Goal: Transaction & Acquisition: Purchase product/service

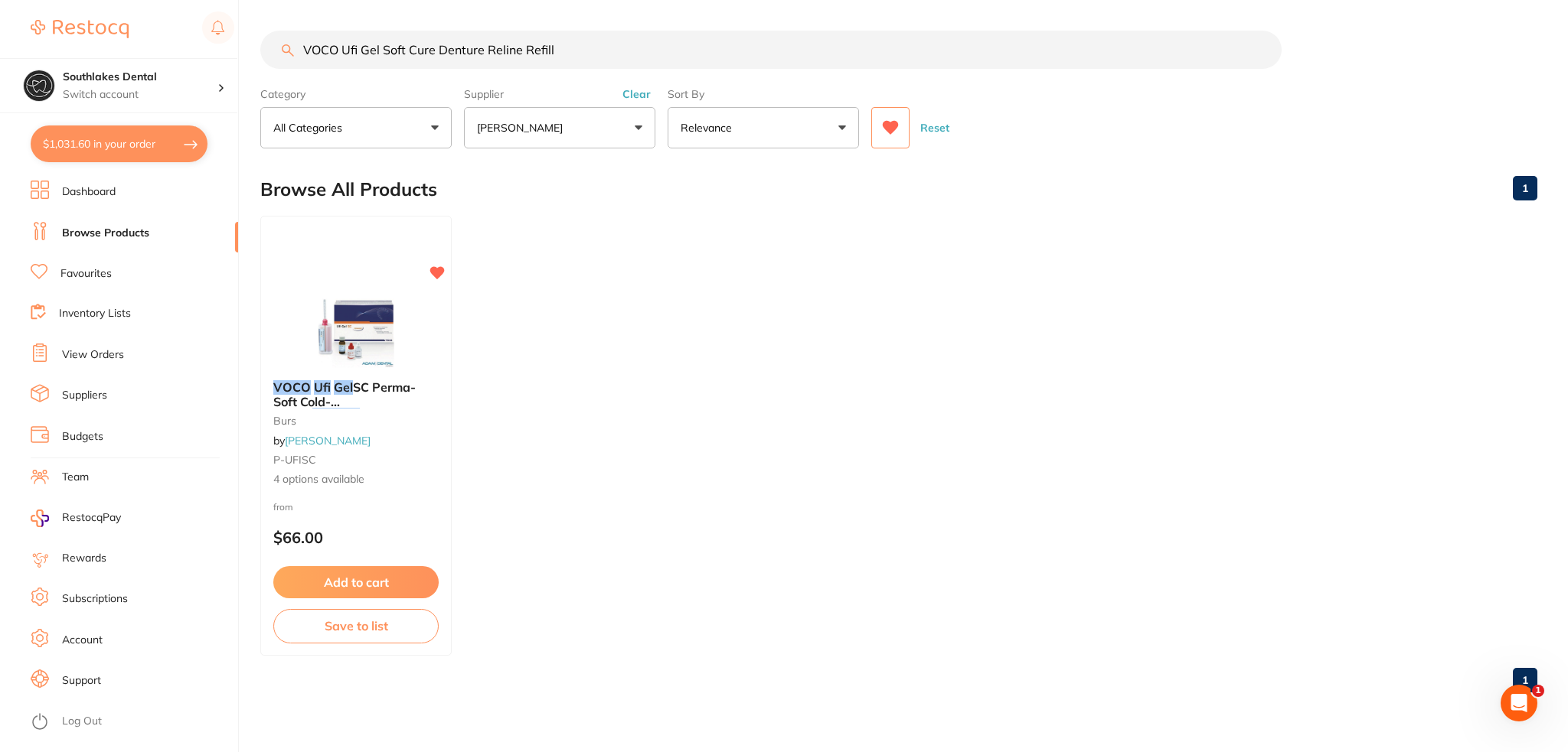
click at [645, 36] on input "VOCO Ufi Gel Soft Cure Denture Reline Refill" at bounding box center [770, 49] width 1021 height 38
drag, startPoint x: 294, startPoint y: 42, endPoint x: 0, endPoint y: 44, distance: 294.0
click at [0, 44] on div "$1,031.60 Southlakes Dental Switch account Southlakes Dental $1,031.60 in your …" at bounding box center [784, 376] width 1568 height 752
paste input "[MEDICAL_DATA] mask"
type input "[MEDICAL_DATA] mask"
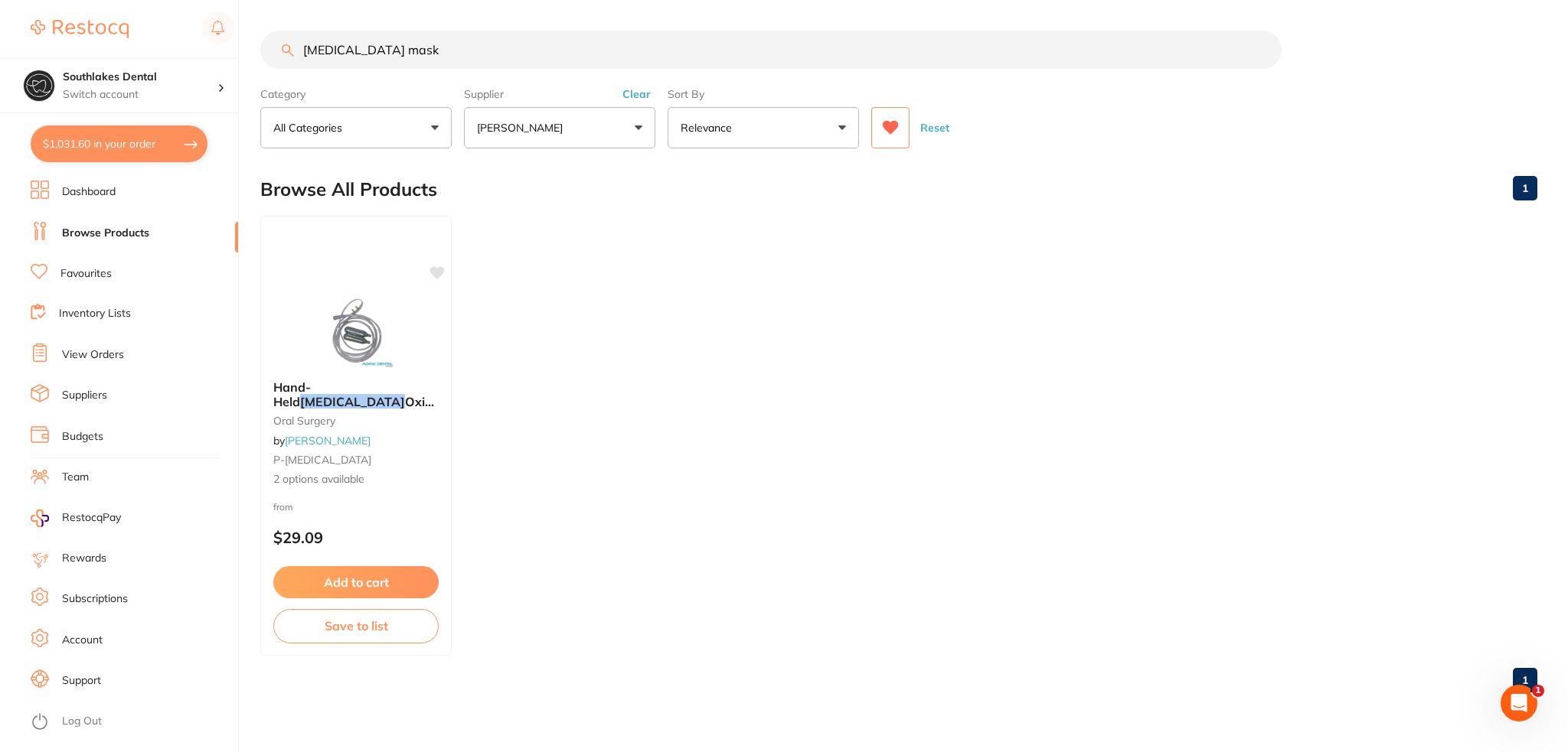
click at [895, 129] on icon at bounding box center [891, 127] width 16 height 13
click at [584, 128] on button "[PERSON_NAME]" at bounding box center [559, 127] width 191 height 41
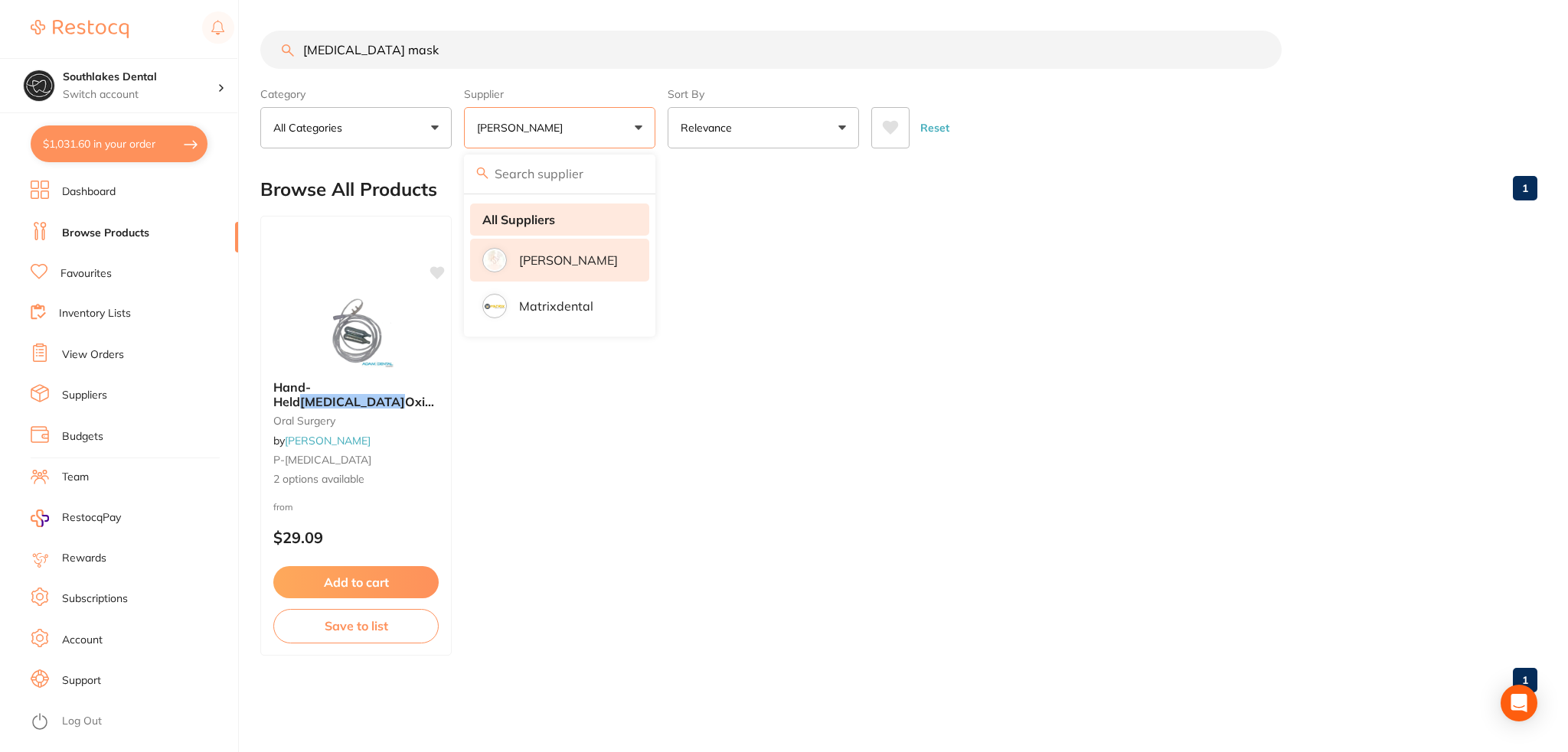
click at [527, 219] on strong "All Suppliers" at bounding box center [519, 219] width 73 height 13
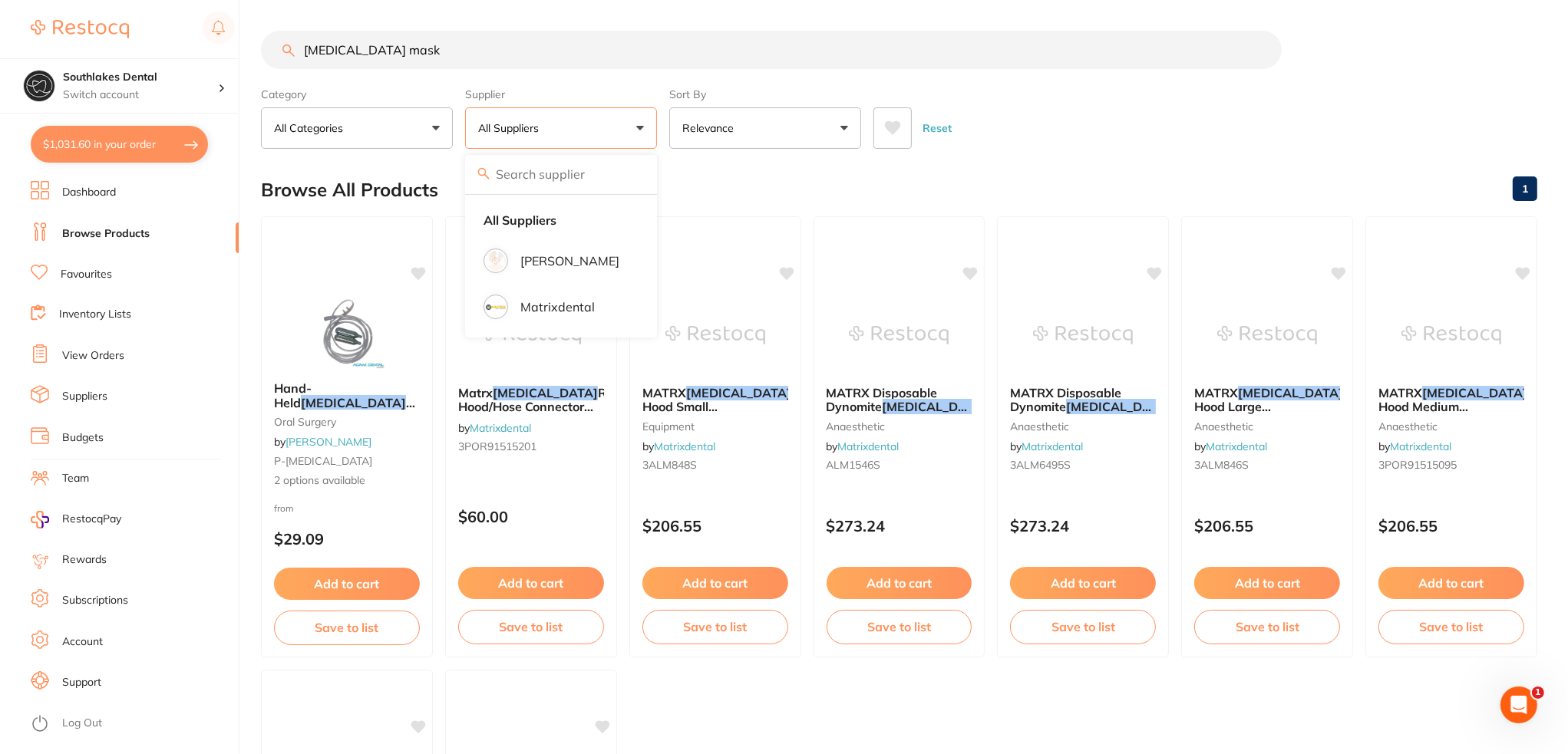
click at [425, 41] on input "[MEDICAL_DATA] mask" at bounding box center [771, 49] width 1021 height 38
click at [519, 306] on img at bounding box center [530, 334] width 101 height 78
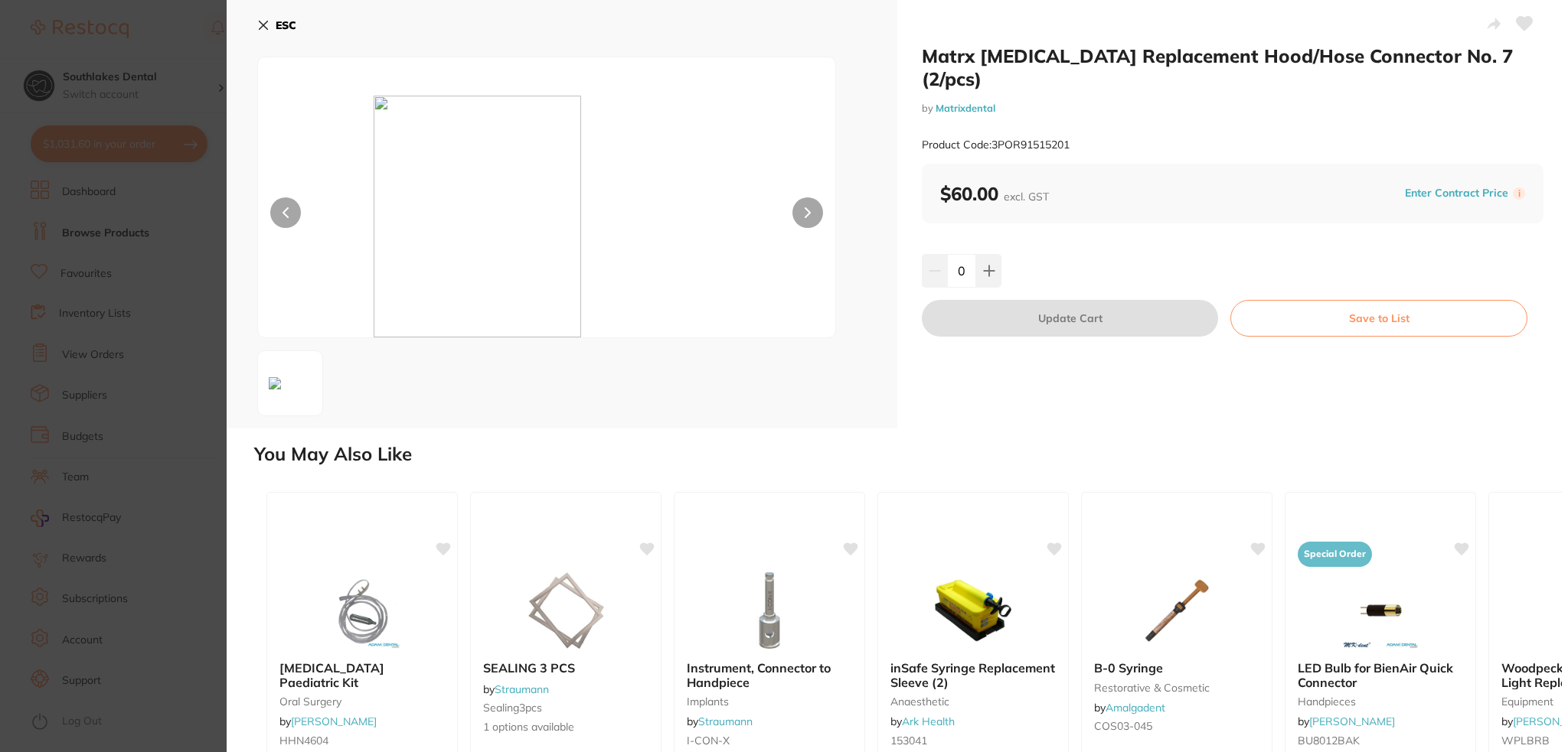
click at [426, 122] on img at bounding box center [548, 217] width 347 height 242
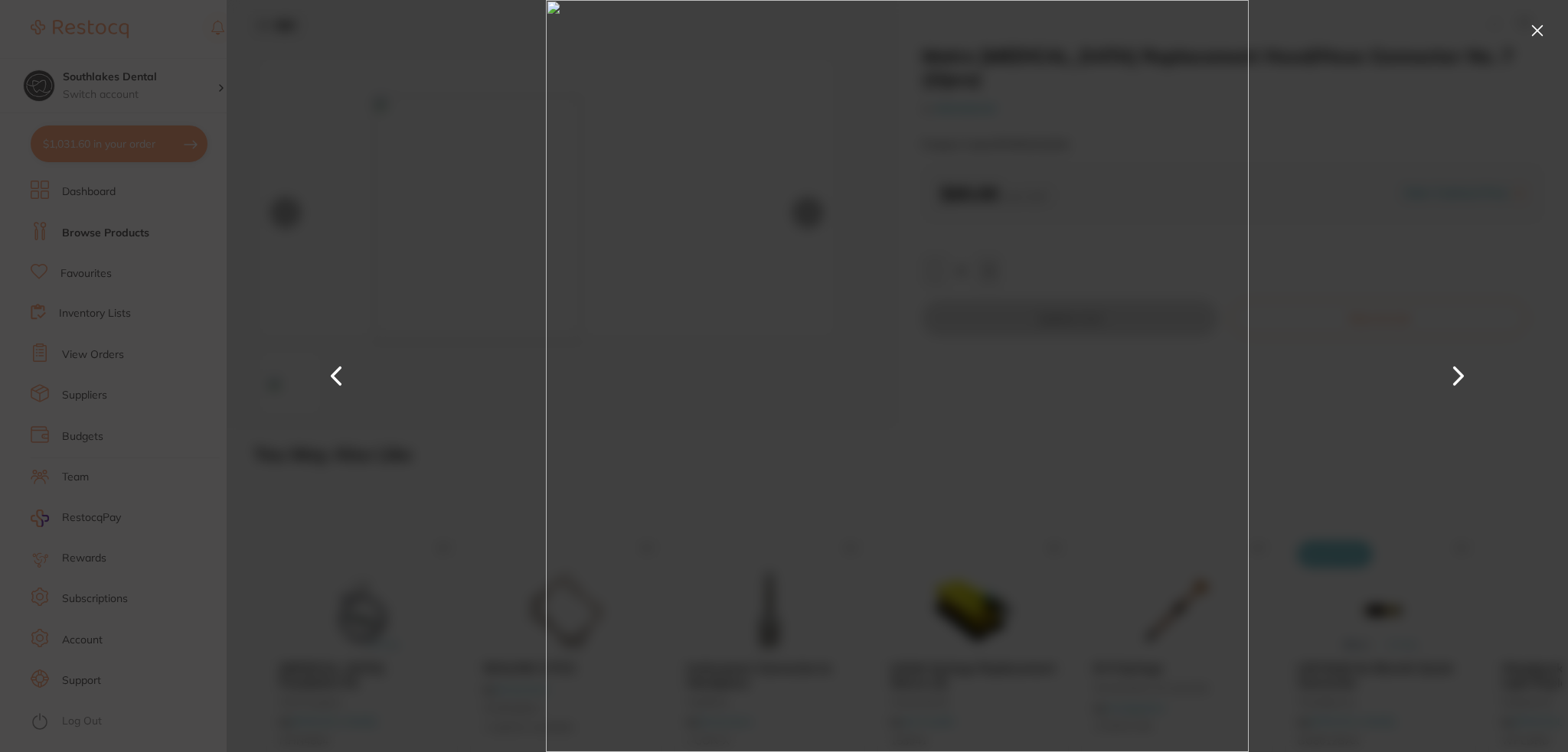
click at [1535, 30] on button at bounding box center [1538, 31] width 25 height 25
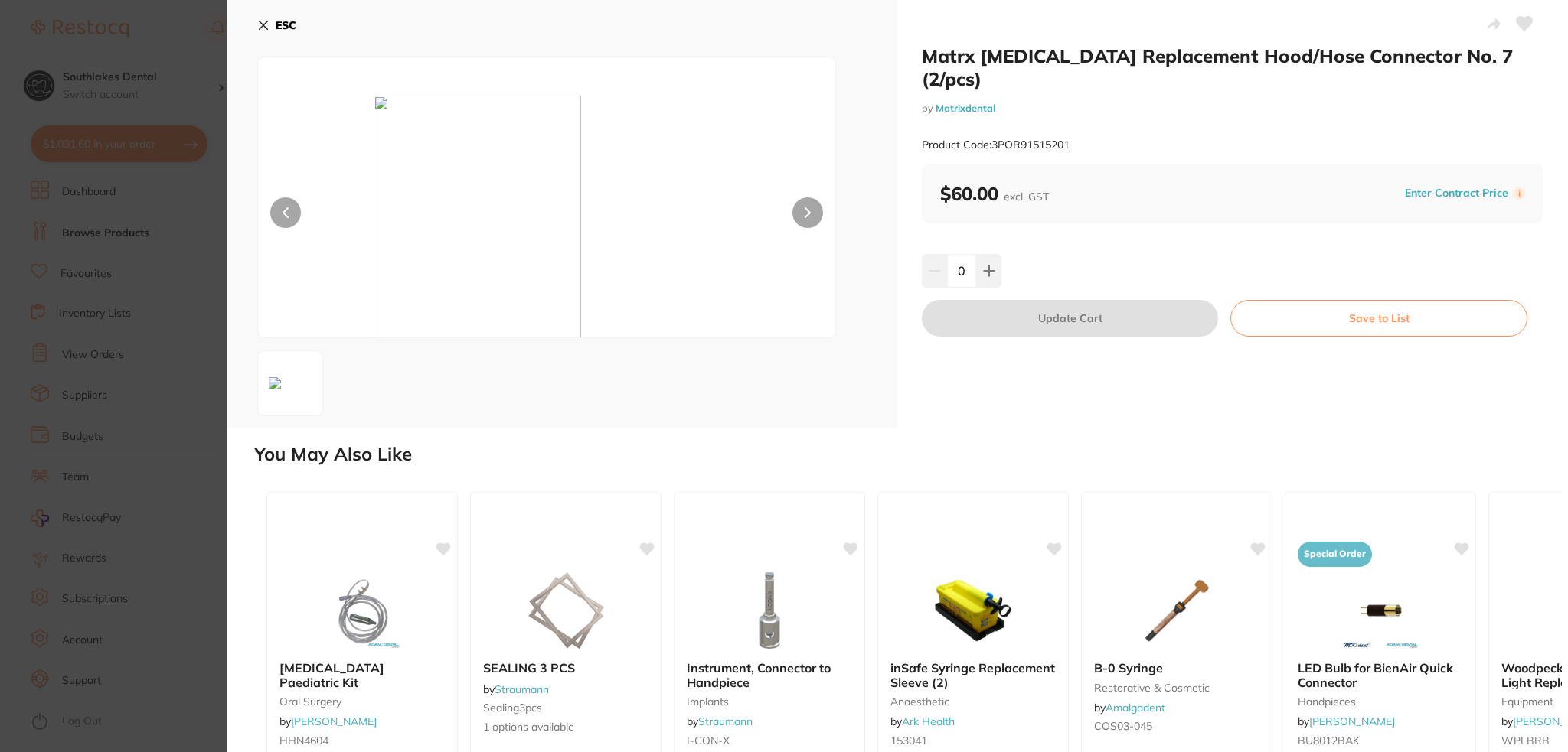
click at [274, 20] on button "ESC" at bounding box center [277, 25] width 39 height 26
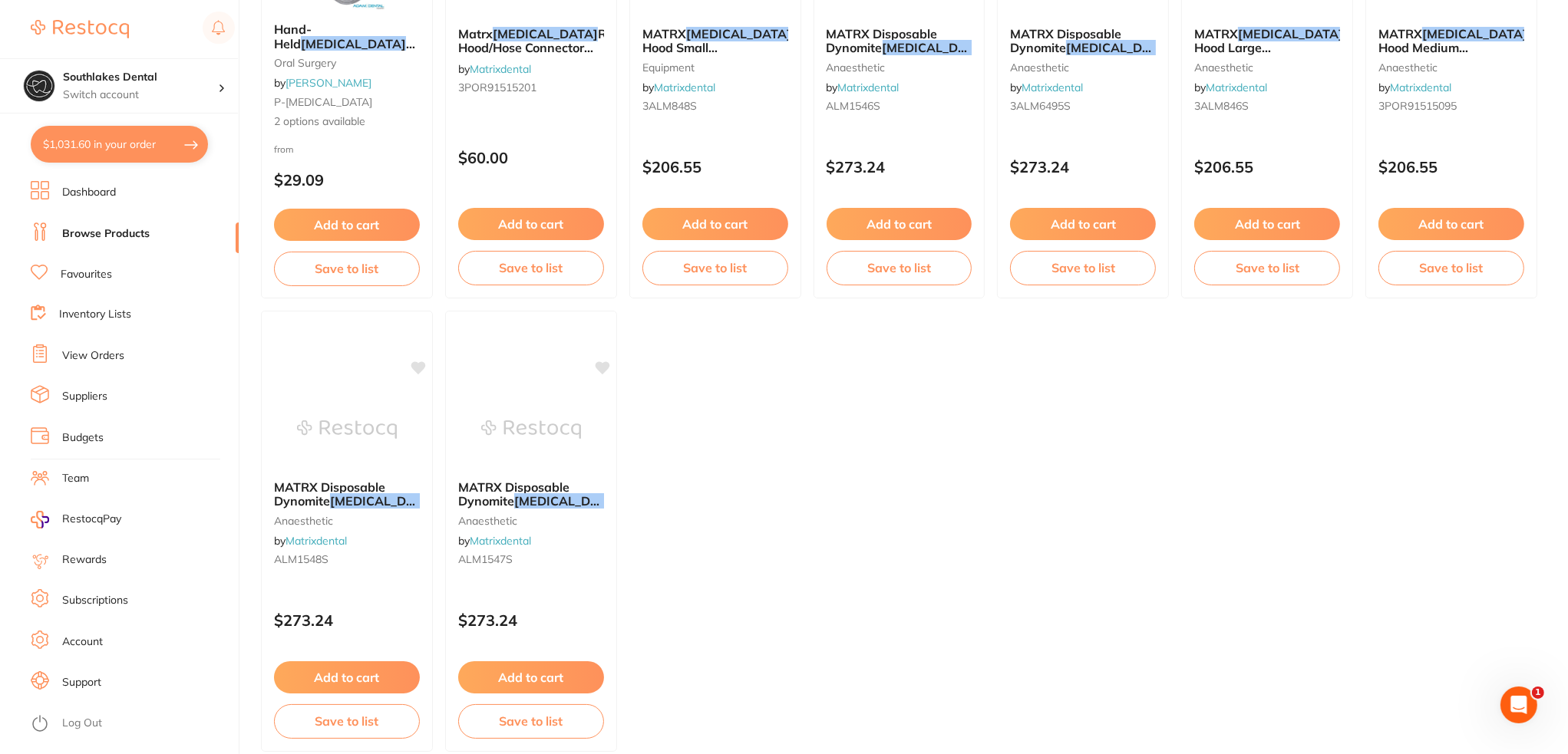
scroll to position [52, 0]
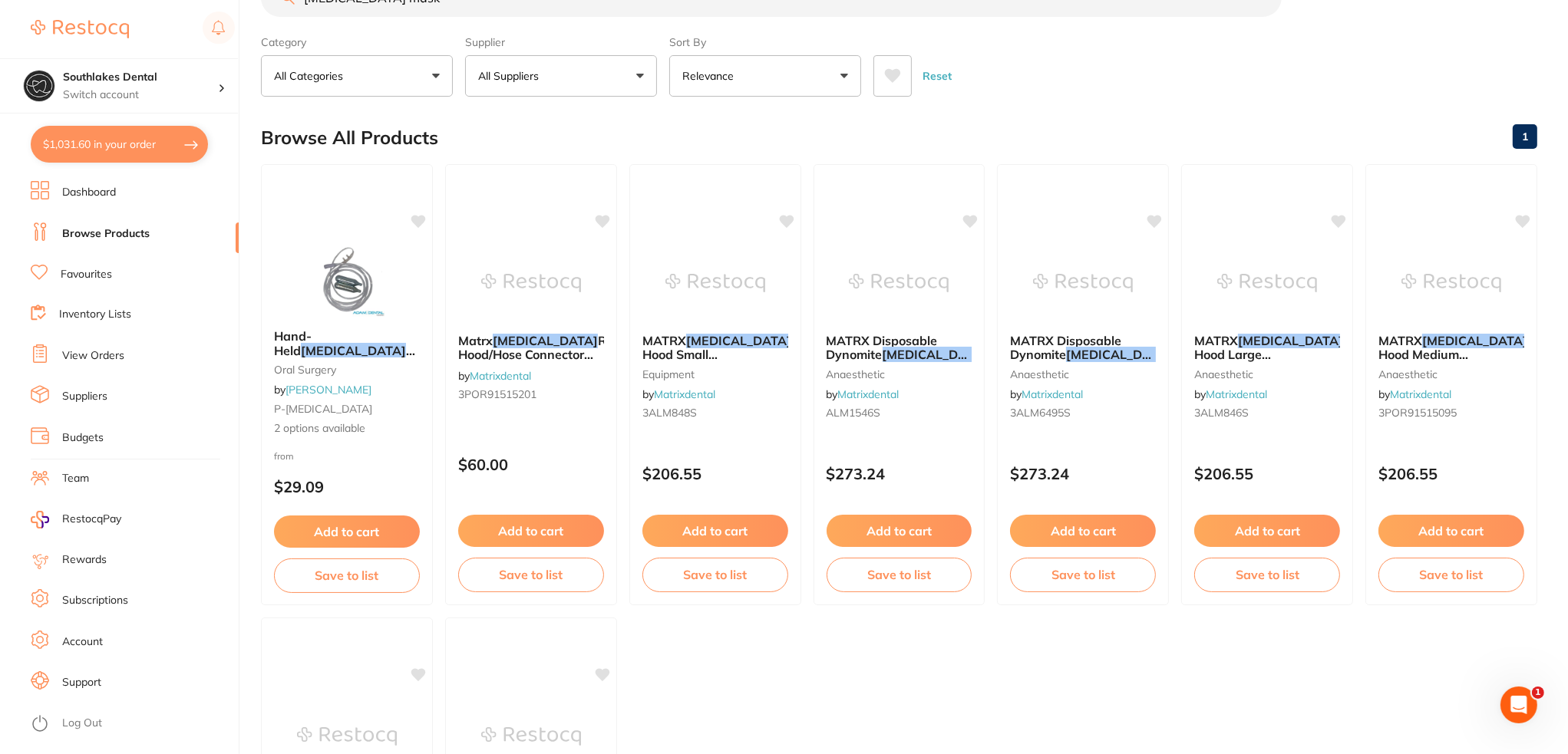
click at [196, 271] on li "Favourites" at bounding box center [134, 274] width 208 height 22
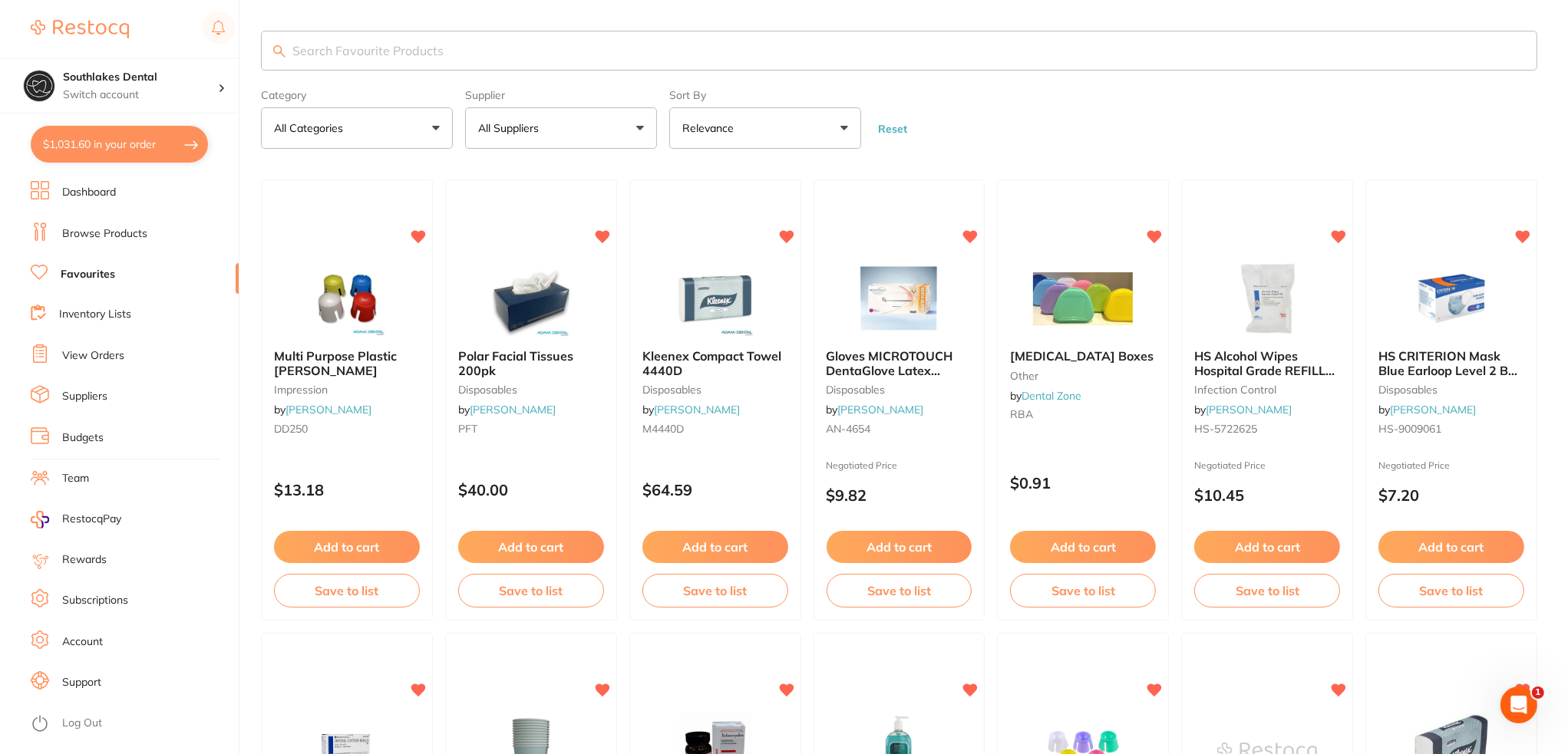
click at [447, 54] on input "search" at bounding box center [899, 50] width 1276 height 40
paste input "ACCUTRON Clearview Nasal Hoods Paediatric Bubblegum (12)"
type input "ACCUTRON Clearview Nasal Hoods Paediatric Bubblegum (12)"
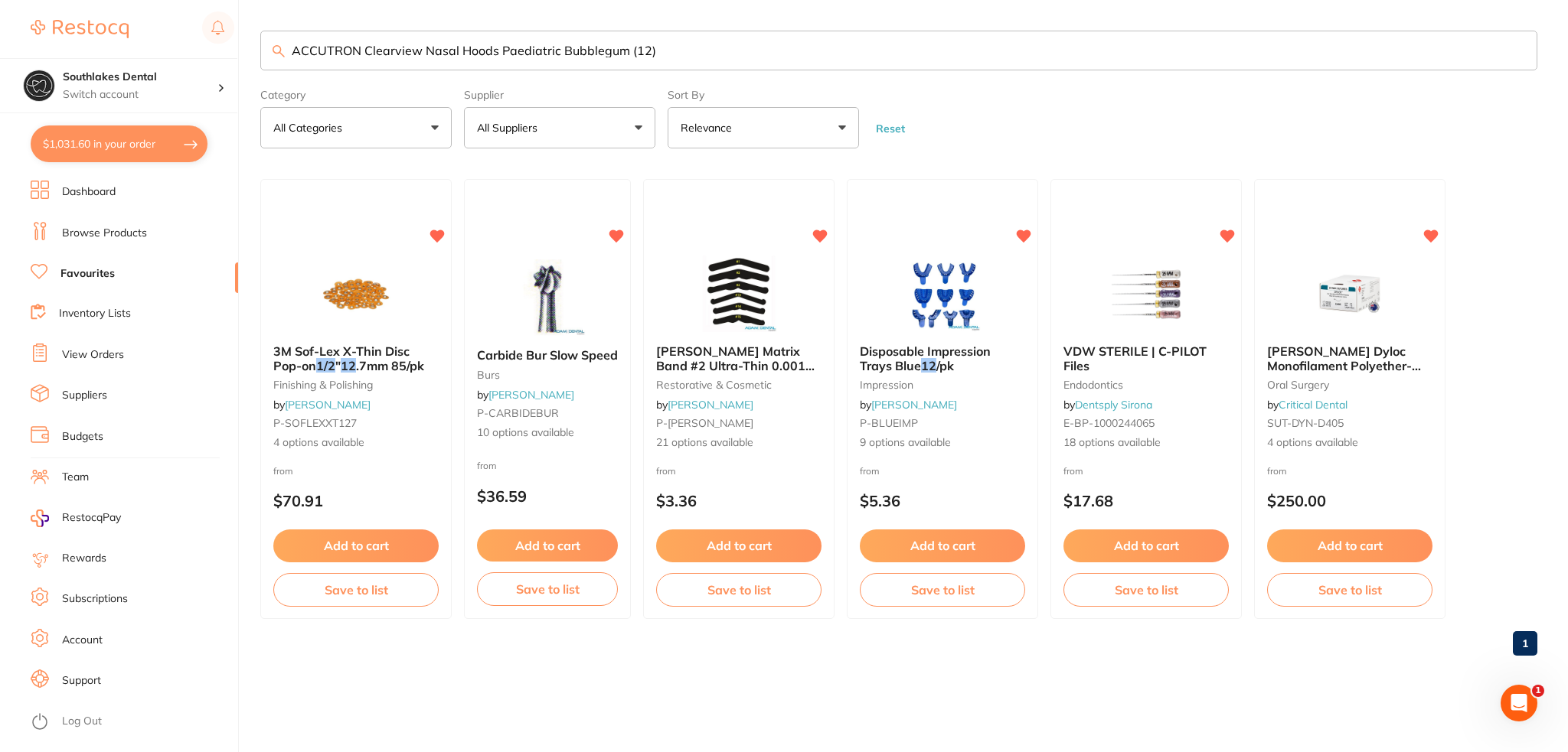
click at [1212, 63] on input "ACCUTRON Clearview Nasal Hoods Paediatric Bubblegum (12)" at bounding box center [898, 50] width 1278 height 40
click at [141, 226] on link "Browse Products" at bounding box center [104, 233] width 85 height 15
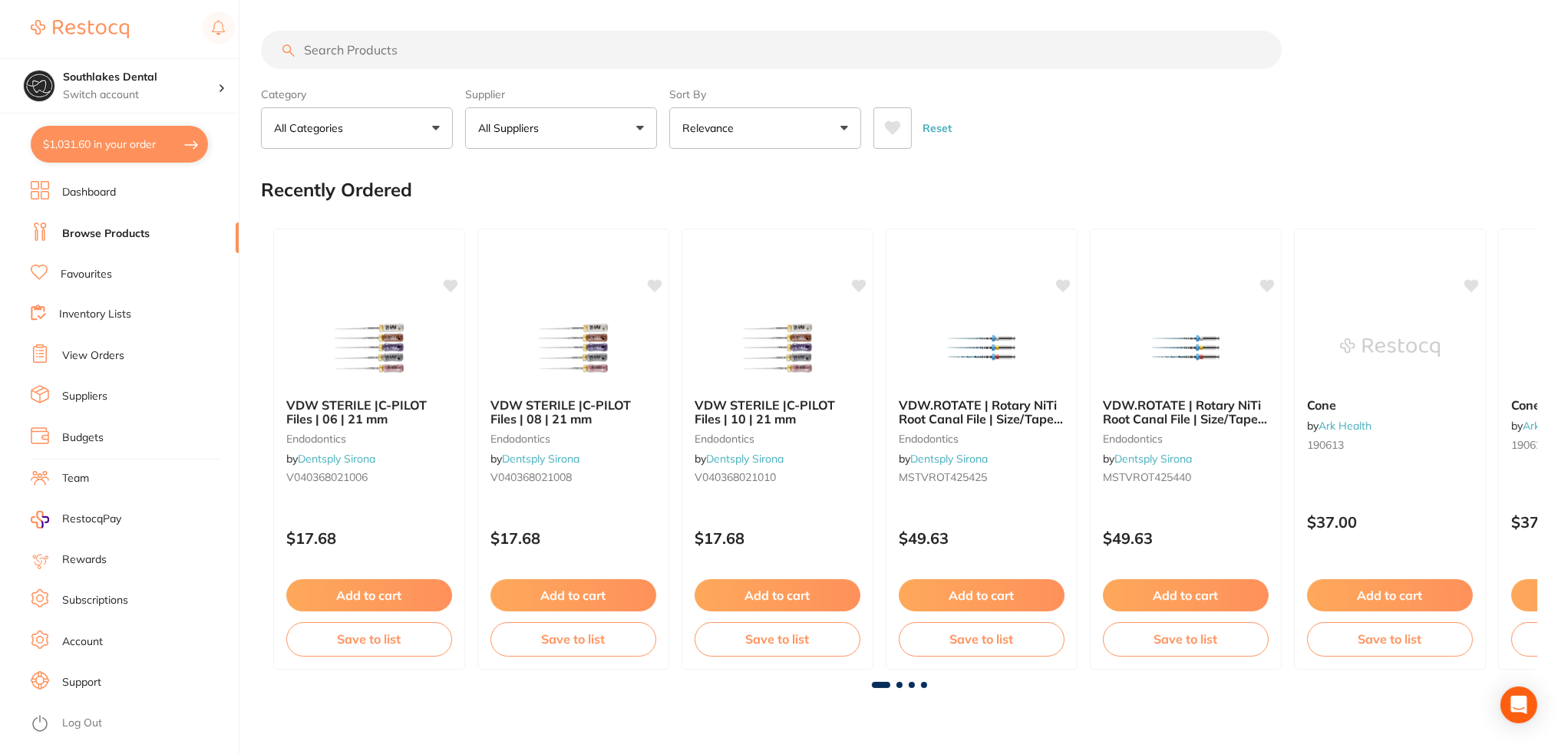
click at [350, 52] on input "search" at bounding box center [771, 49] width 1021 height 38
paste input "ACCUTRON Clearview Nasal Hoods Paediatric Bubblegum (12)"
type input "ACCUTRON Clearview Nasal Hoods Paediatric Bubblegum (12)"
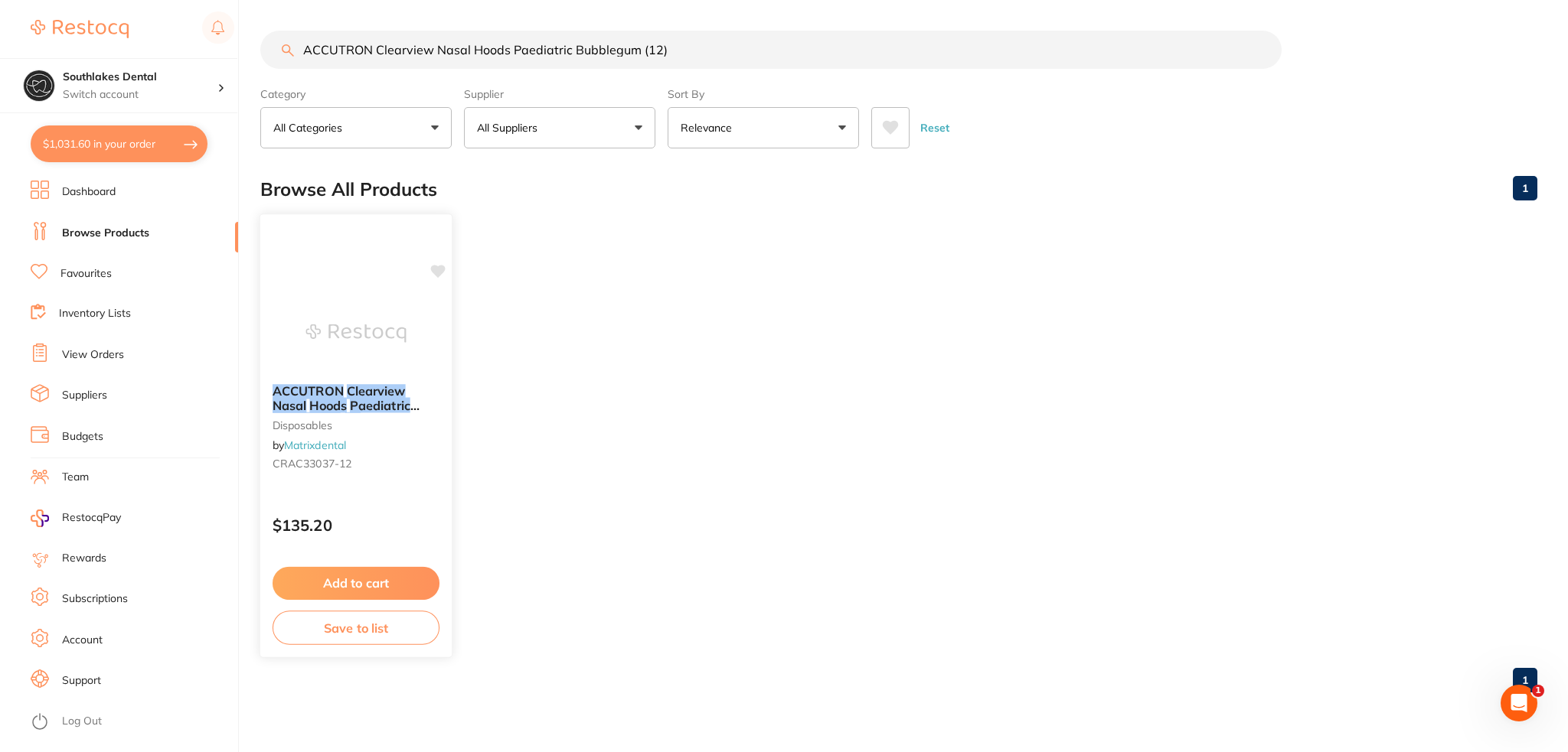
click at [377, 339] on img at bounding box center [355, 333] width 101 height 77
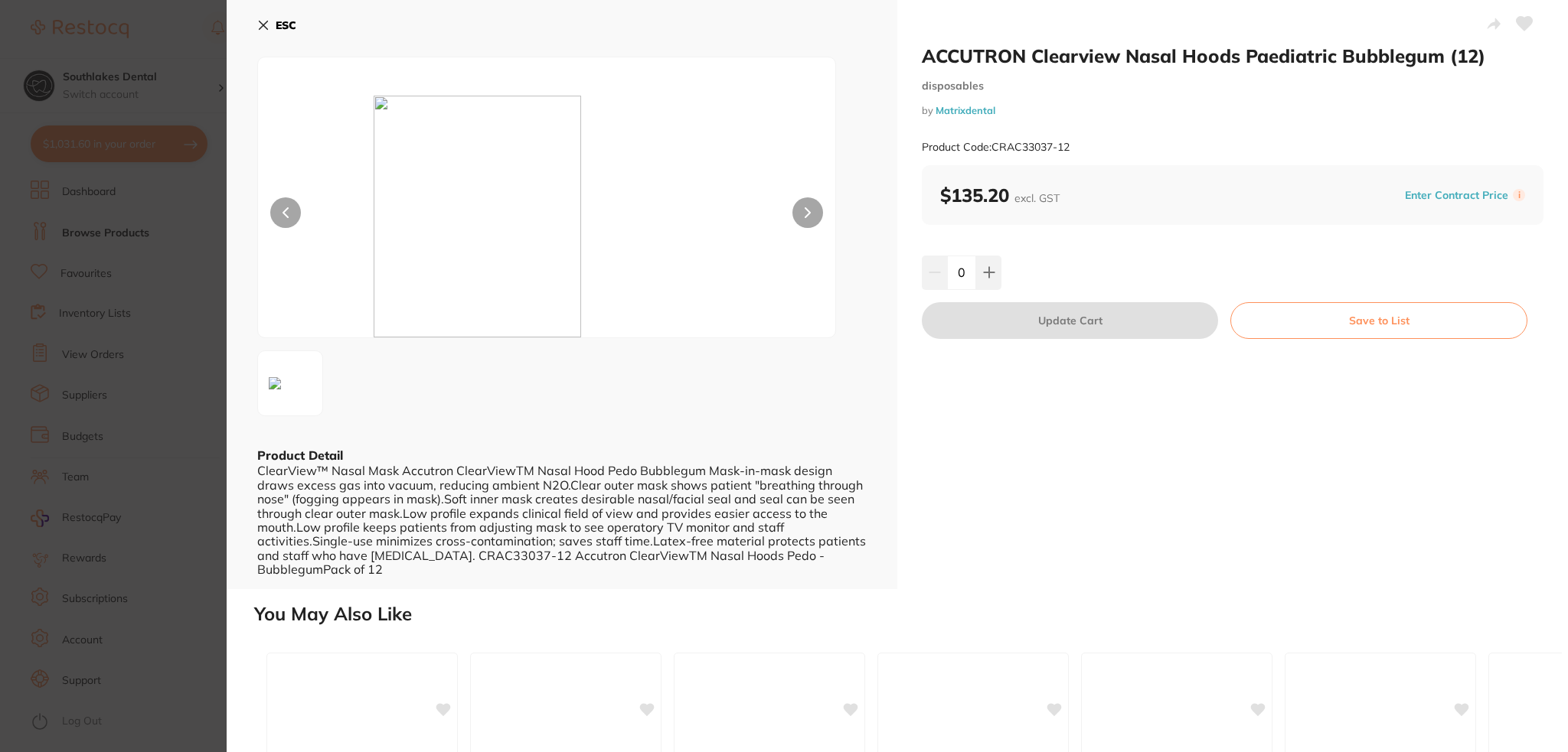
click at [1516, 24] on icon at bounding box center [1524, 23] width 17 height 15
click at [986, 271] on icon at bounding box center [988, 272] width 10 height 10
type input "1"
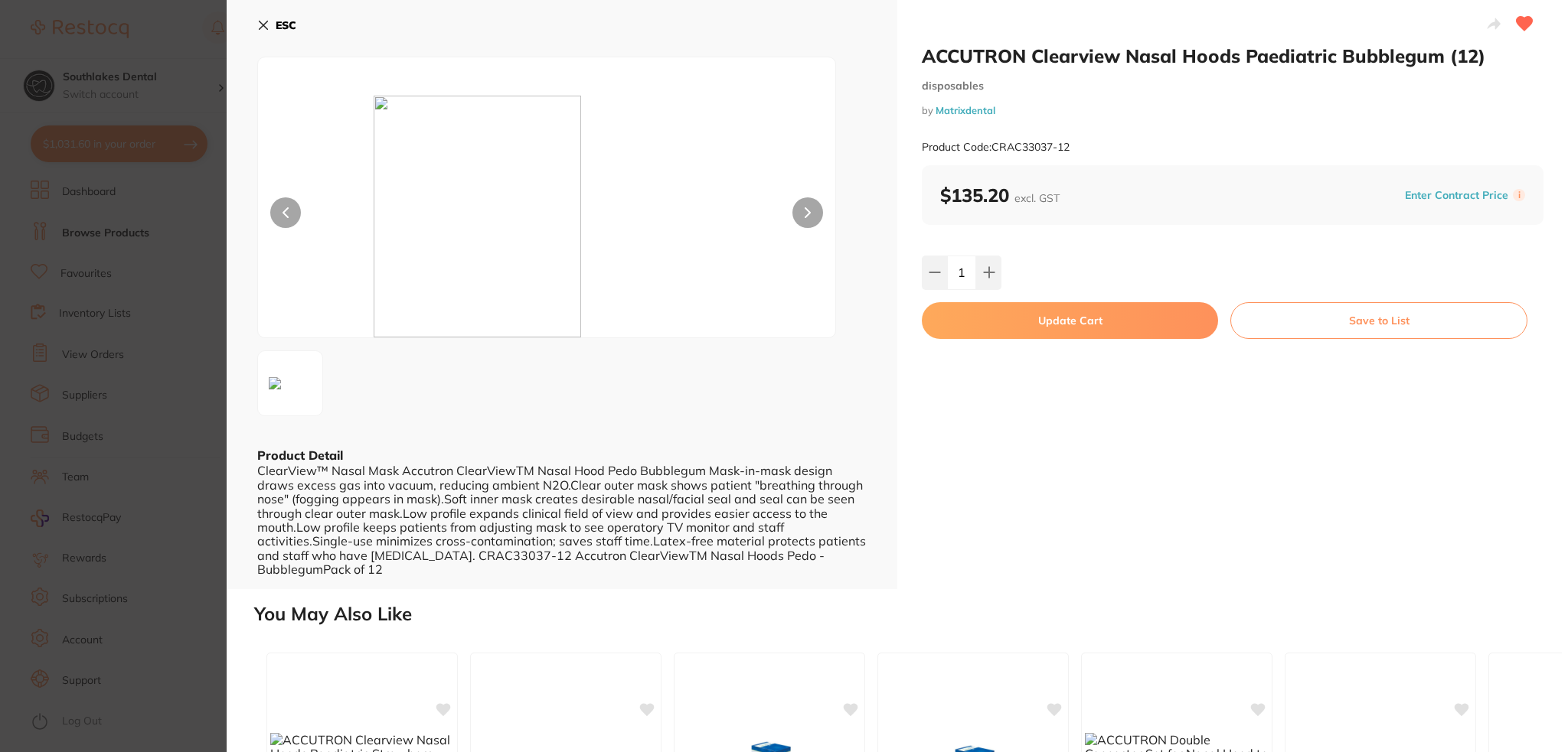
click at [984, 327] on button "Update Cart" at bounding box center [1069, 320] width 297 height 36
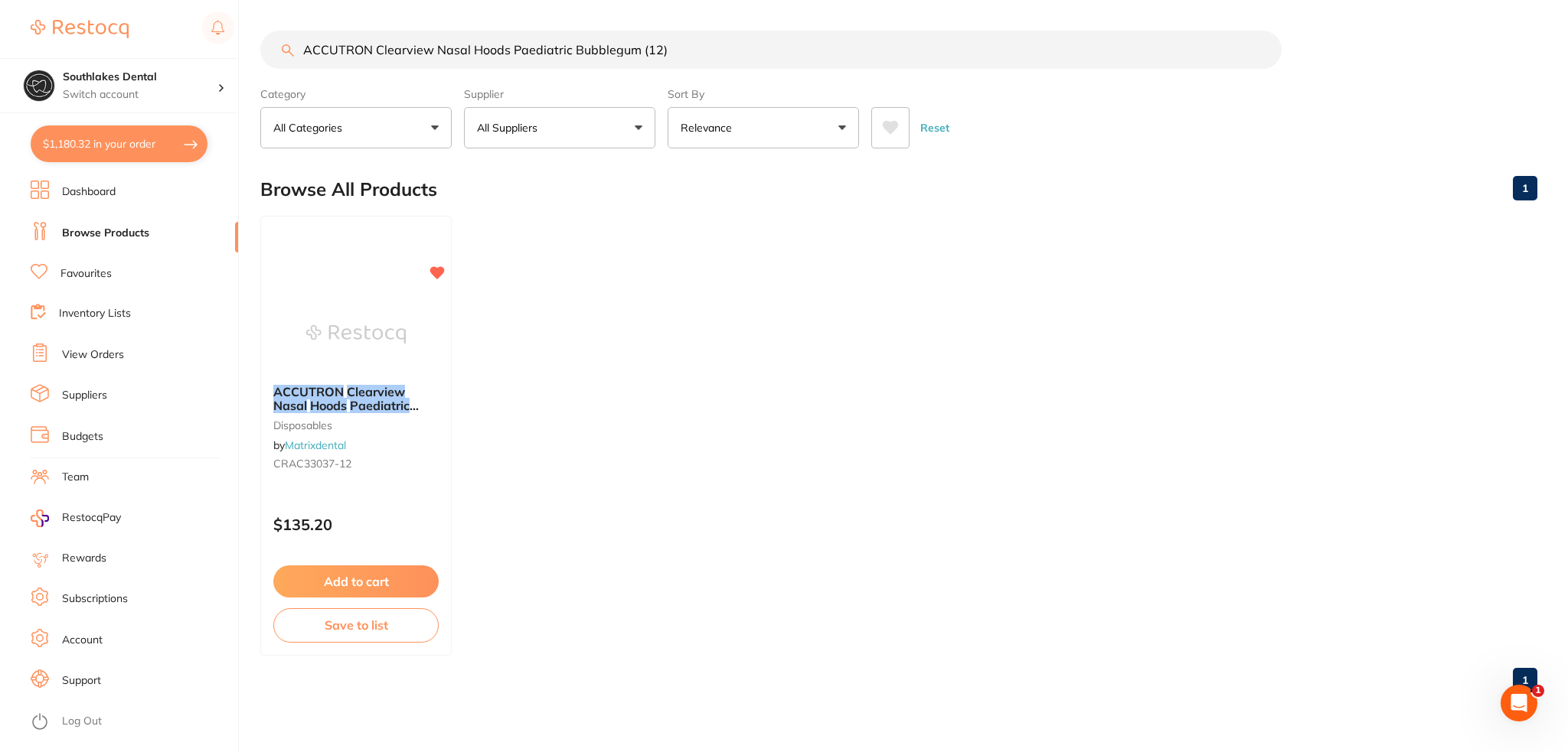
click at [82, 142] on button "$1,180.32 in your order" at bounding box center [118, 143] width 177 height 36
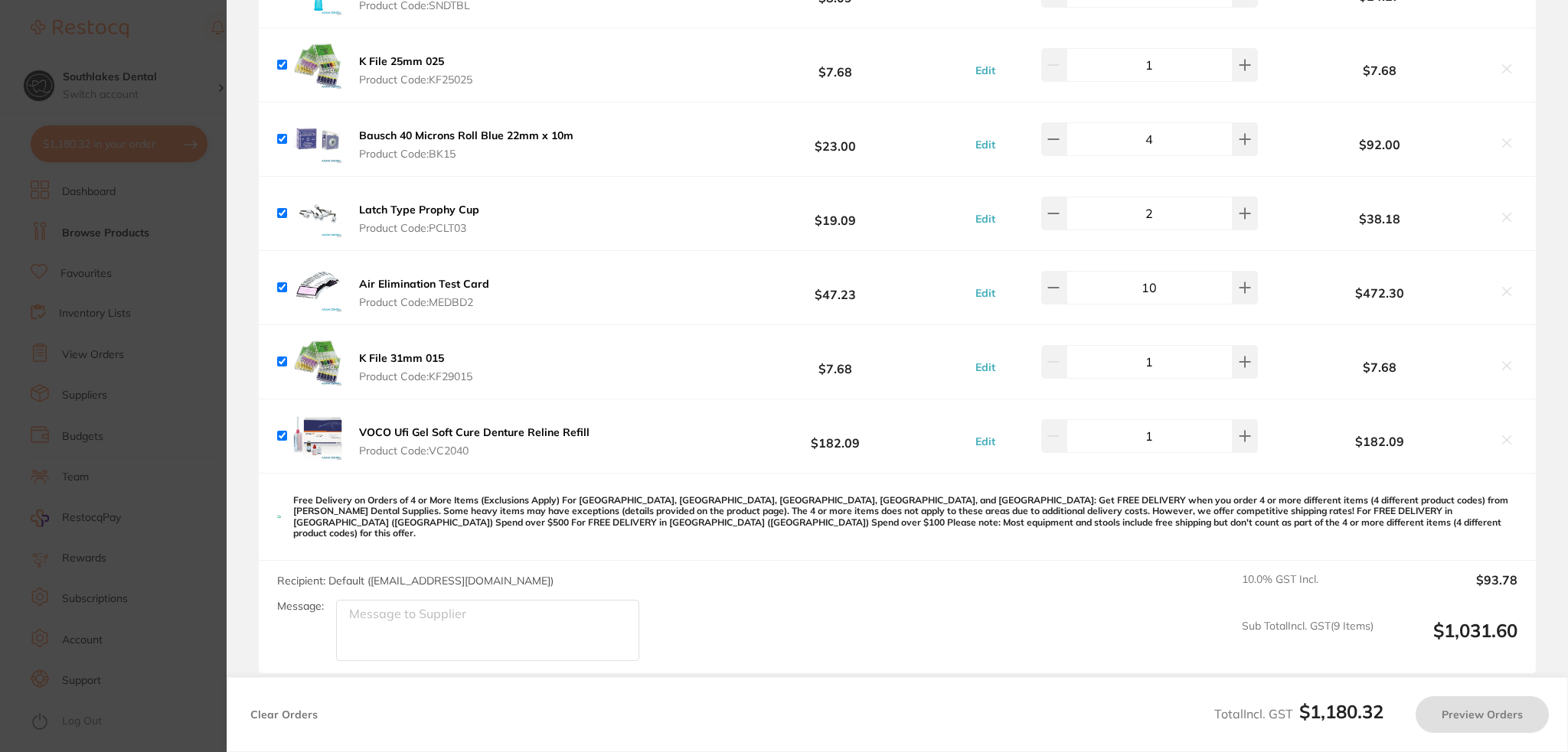
checkbox input "true"
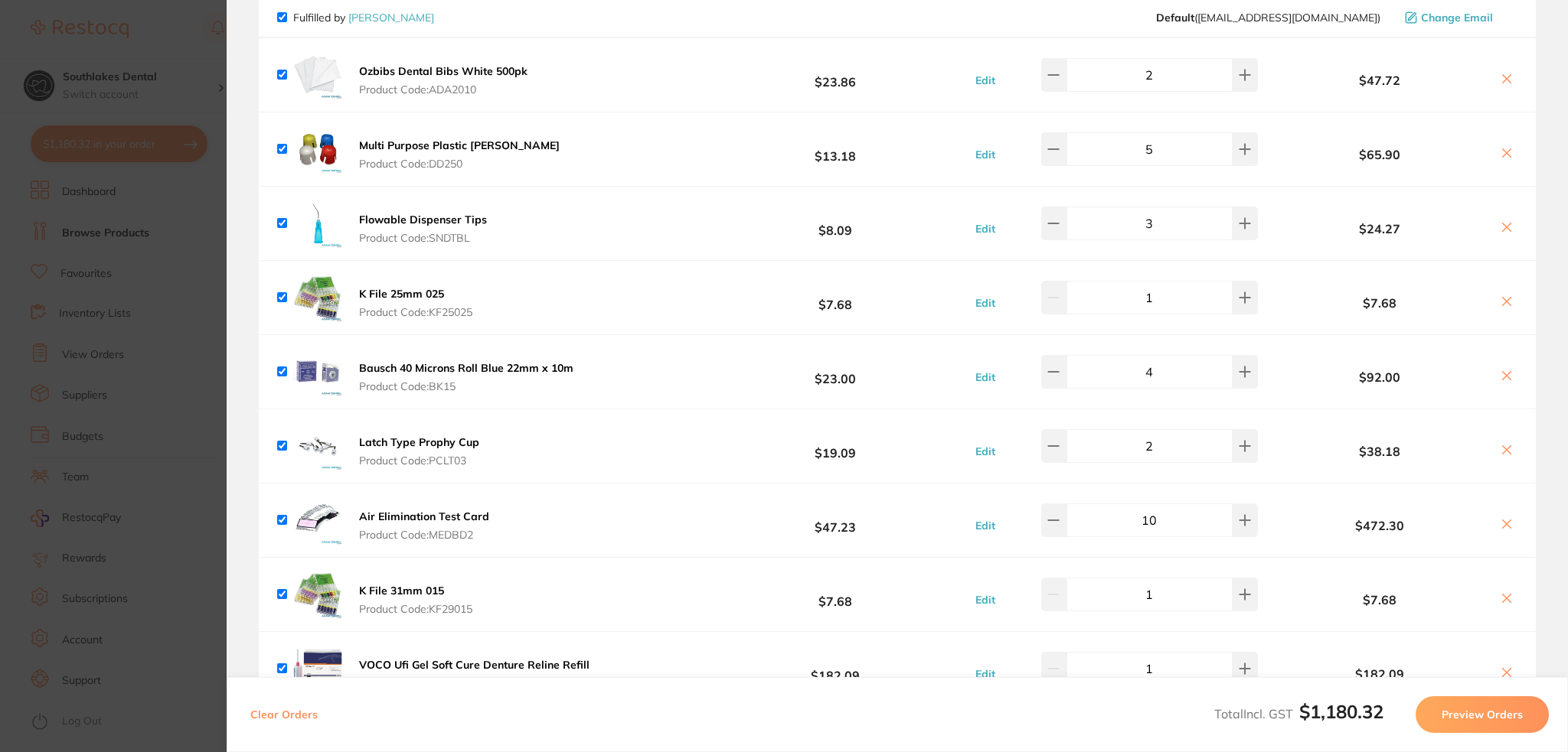
scroll to position [153, 0]
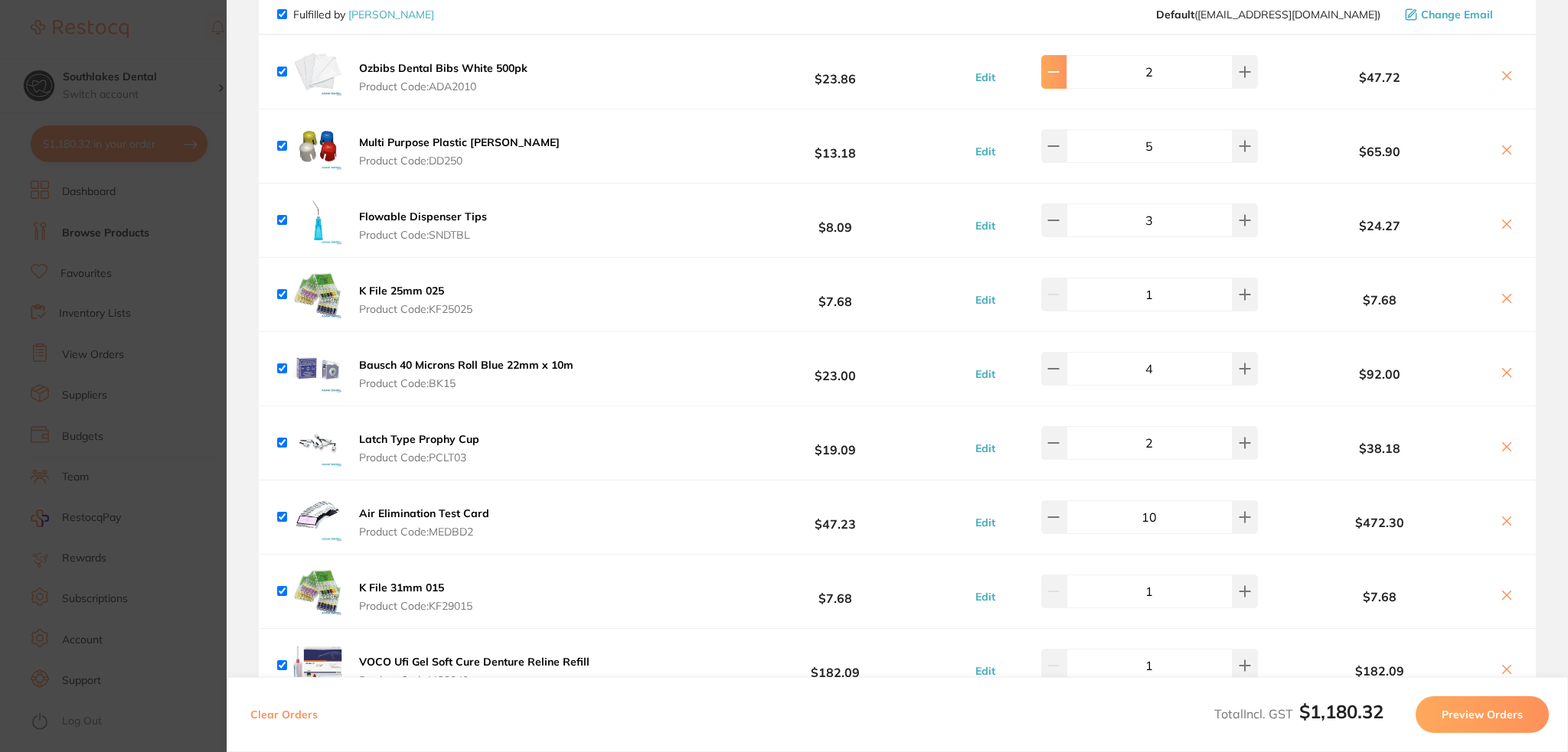
click at [1053, 69] on button at bounding box center [1054, 72] width 25 height 34
type input "1"
click at [1502, 664] on icon at bounding box center [1507, 670] width 12 height 12
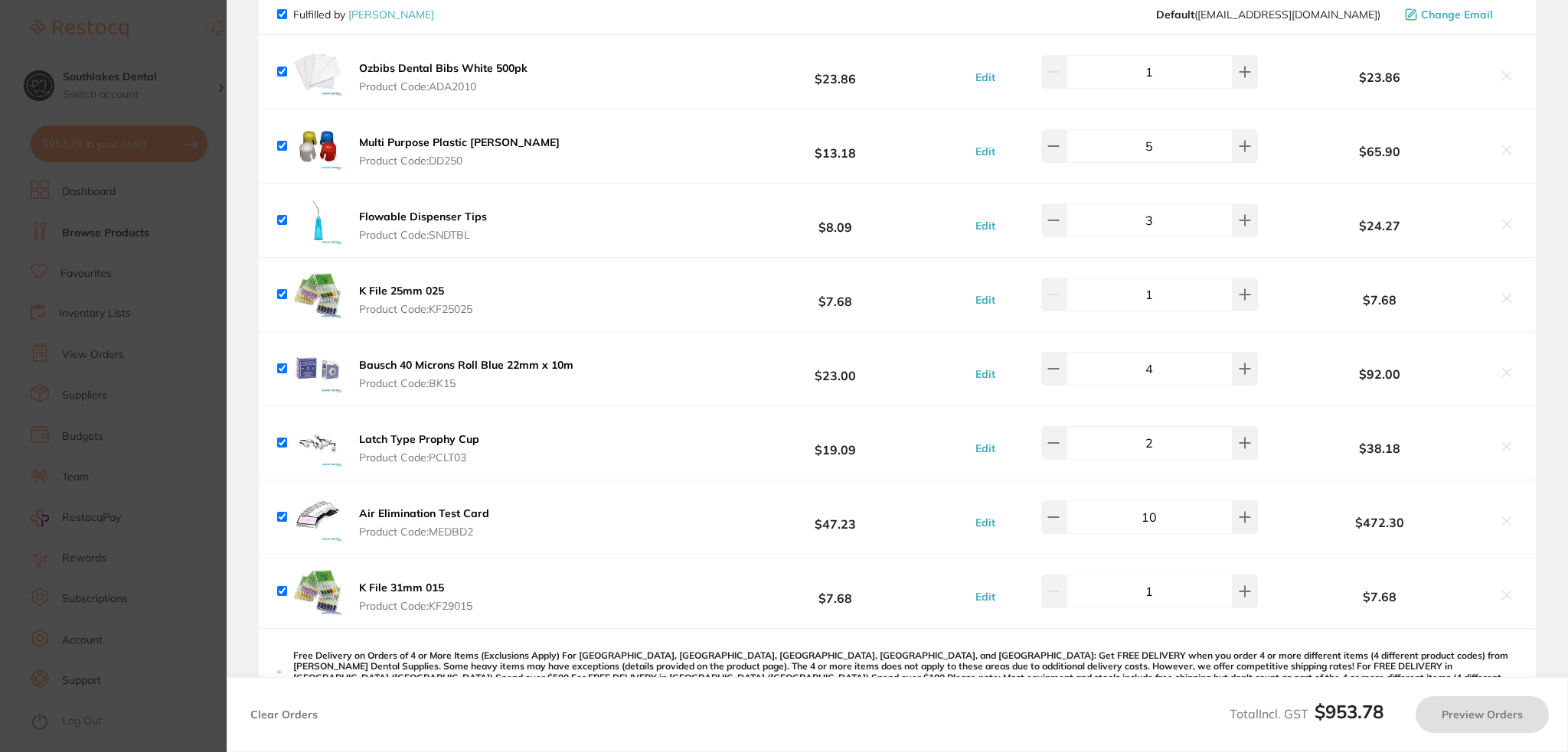
checkbox input "true"
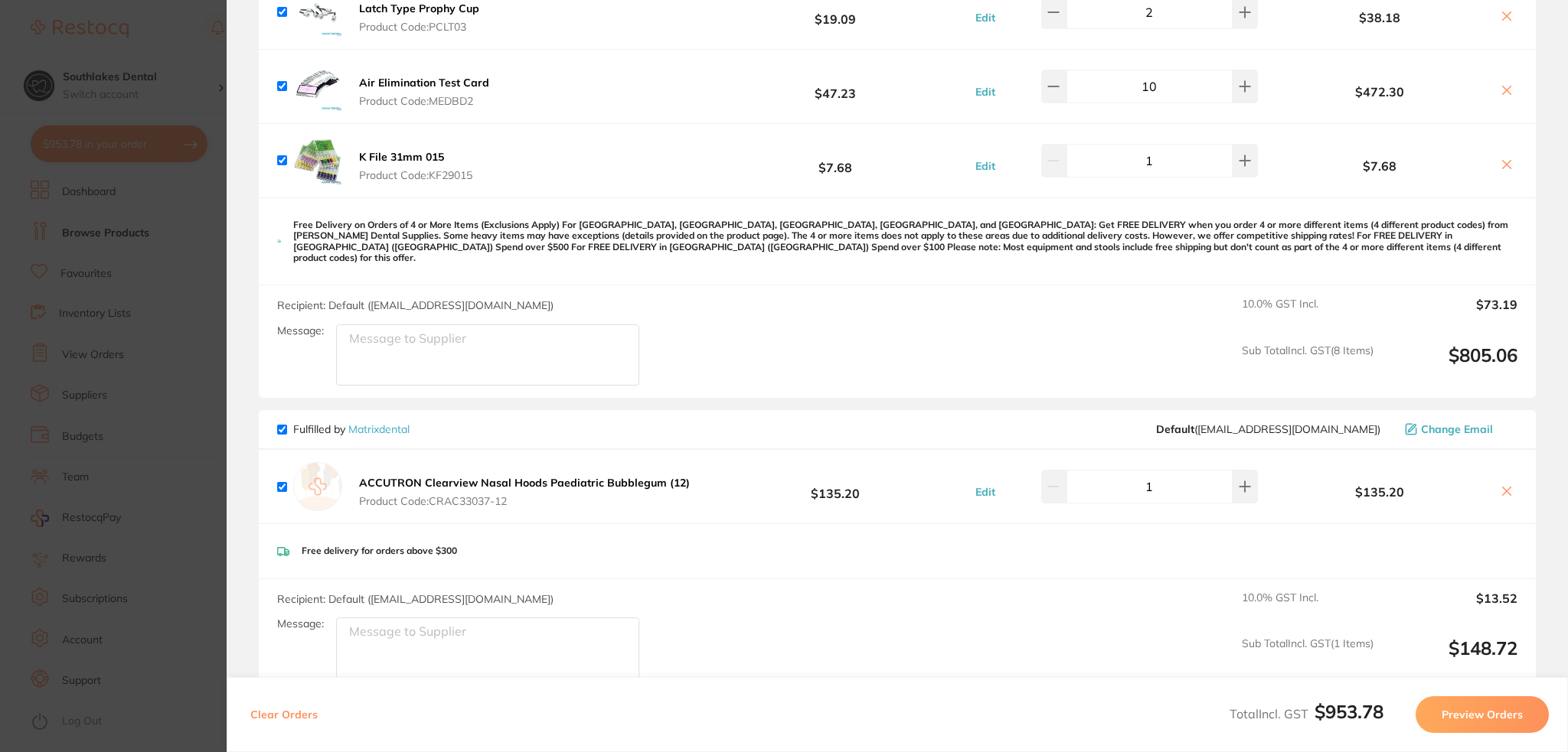
scroll to position [748, 0]
